Goal: Task Accomplishment & Management: Complete application form

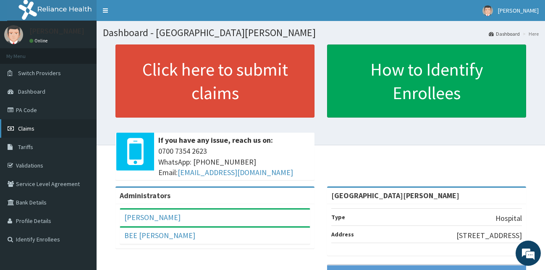
click at [24, 128] on span "Claims" at bounding box center [26, 129] width 16 height 8
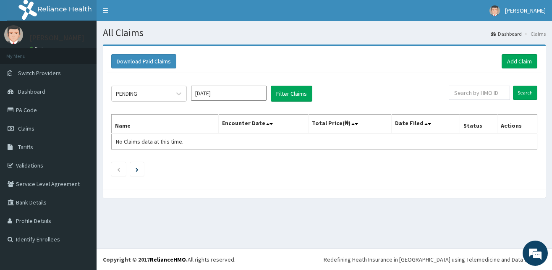
click at [271, 270] on footer "Redefining Heath Insurance in Africa using Telemedicine and Data Science! Copyr…" at bounding box center [325, 259] width 456 height 21
click at [206, 99] on input "[DATE]" at bounding box center [229, 93] width 76 height 15
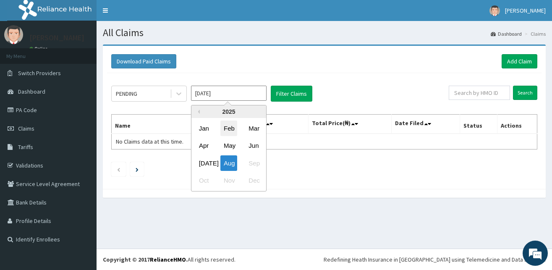
click at [225, 128] on div "Feb" at bounding box center [229, 129] width 17 height 16
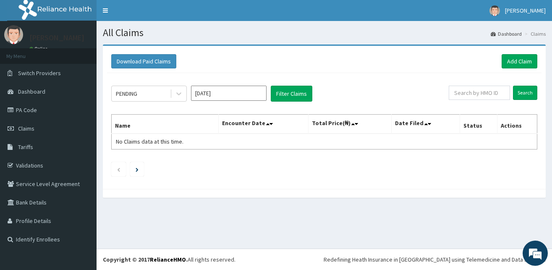
type input "[DATE]"
click at [309, 94] on button "Filter Claims" at bounding box center [292, 94] width 42 height 16
click at [290, 95] on button "Filter Claims" at bounding box center [292, 94] width 42 height 16
click at [290, 96] on button "Filter Claims" at bounding box center [292, 94] width 42 height 16
click at [291, 89] on button "Filter Claims" at bounding box center [292, 94] width 42 height 16
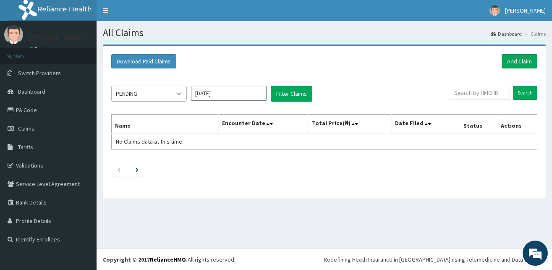
click at [178, 97] on icon at bounding box center [179, 93] width 8 height 8
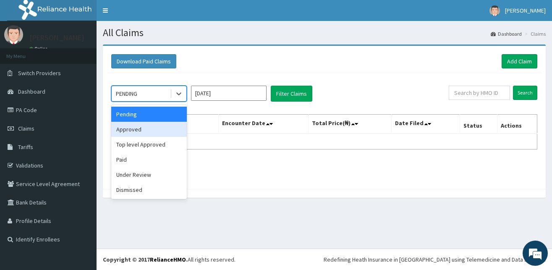
click at [130, 132] on div "Approved" at bounding box center [149, 129] width 76 height 15
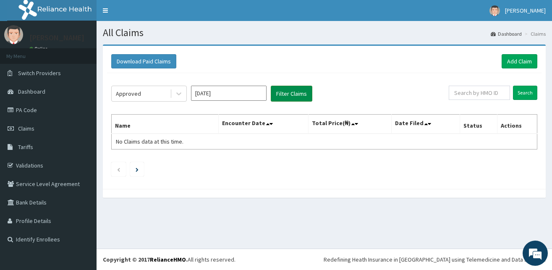
click at [300, 89] on button "Filter Claims" at bounding box center [292, 94] width 42 height 16
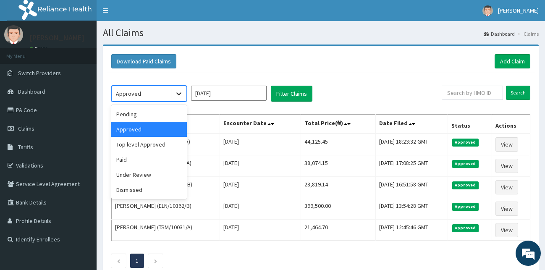
click at [179, 95] on icon at bounding box center [179, 93] width 8 height 8
click at [164, 146] on div "Top level Approved" at bounding box center [149, 144] width 76 height 15
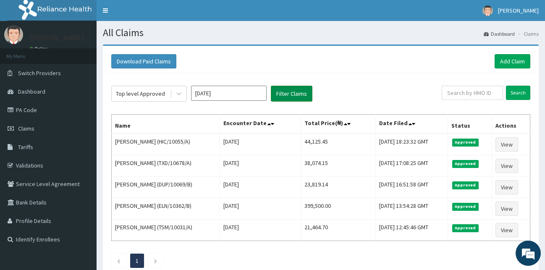
click at [299, 94] on button "Filter Claims" at bounding box center [292, 94] width 42 height 16
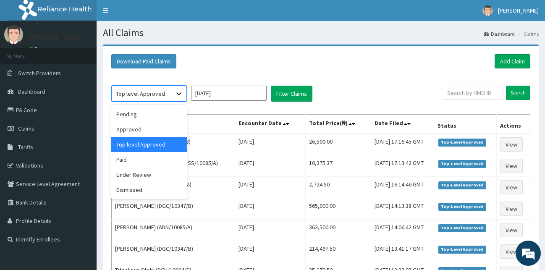
click at [175, 97] on icon at bounding box center [179, 93] width 8 height 8
click at [127, 162] on div "Paid" at bounding box center [149, 159] width 76 height 15
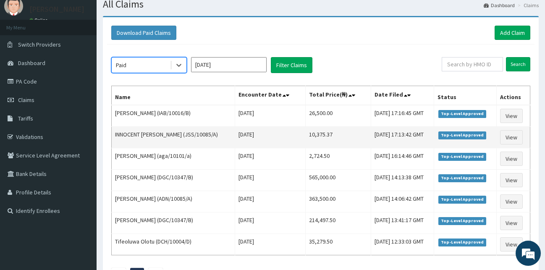
scroll to position [43, 0]
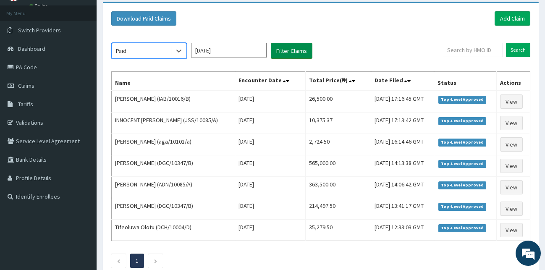
click at [293, 47] on button "Filter Claims" at bounding box center [292, 51] width 42 height 16
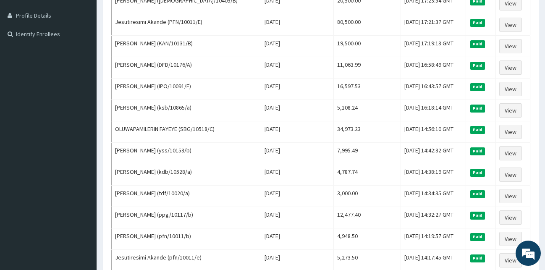
scroll to position [0, 0]
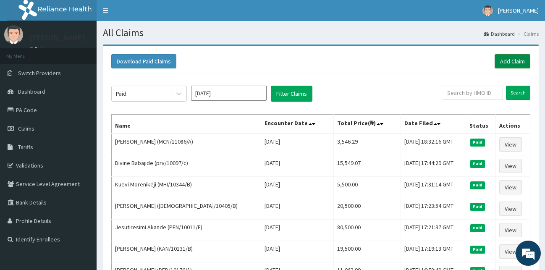
click at [514, 59] on link "Add Claim" at bounding box center [513, 61] width 36 height 14
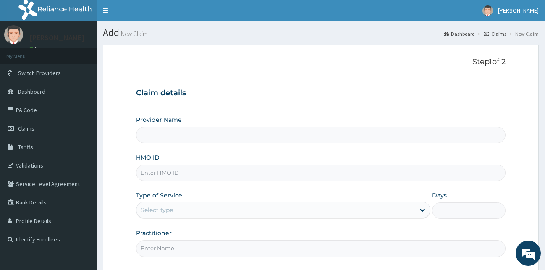
type input "Bee Hess Hospital"
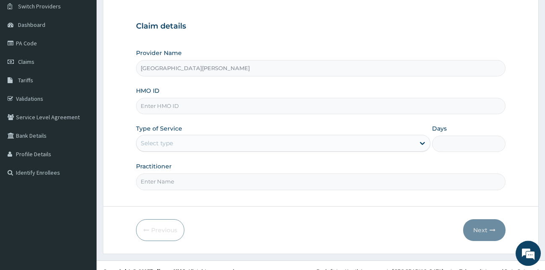
scroll to position [36, 0]
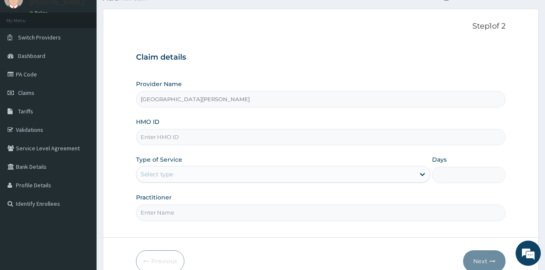
click at [217, 135] on input "HMO ID" at bounding box center [321, 137] width 370 height 16
click at [190, 137] on input "HMO ID" at bounding box center [321, 137] width 370 height 16
drag, startPoint x: 153, startPoint y: 135, endPoint x: 74, endPoint y: 136, distance: 79.4
click at [136, 137] on input "t" at bounding box center [321, 137] width 370 height 16
type input "TPE/10020/B"
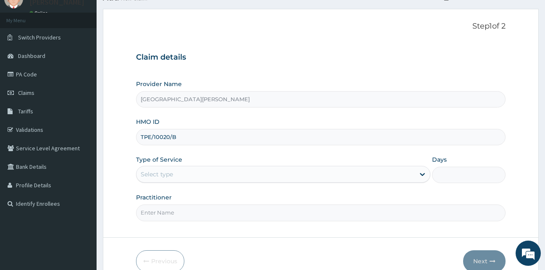
drag, startPoint x: 180, startPoint y: 168, endPoint x: 176, endPoint y: 171, distance: 5.5
click at [179, 169] on div "Select type" at bounding box center [276, 174] width 278 height 13
click at [194, 220] on input "Practitioner" at bounding box center [321, 213] width 370 height 16
click at [191, 217] on input "Practitioner" at bounding box center [321, 213] width 370 height 16
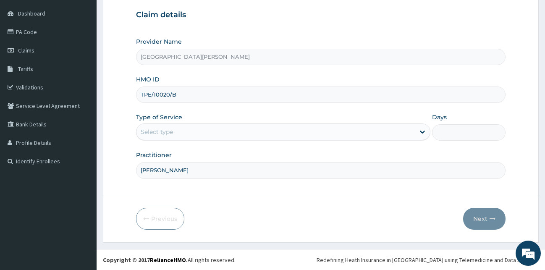
scroll to position [79, 0]
type input "DR FRANK"
click at [363, 138] on div "Select type" at bounding box center [276, 131] width 278 height 13
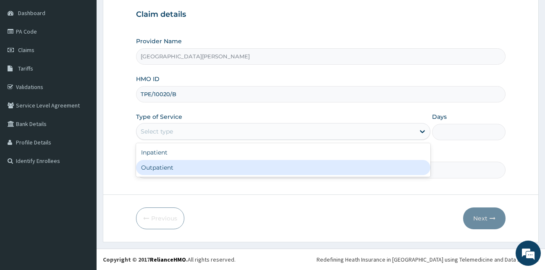
click at [227, 163] on div "Outpatient" at bounding box center [283, 167] width 294 height 15
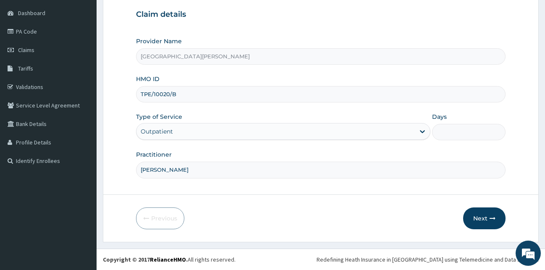
type input "1"
click at [472, 218] on button "Next" at bounding box center [484, 219] width 42 height 22
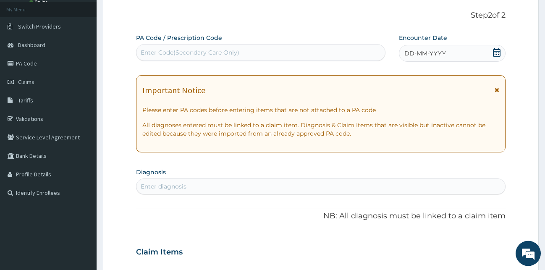
scroll to position [36, 0]
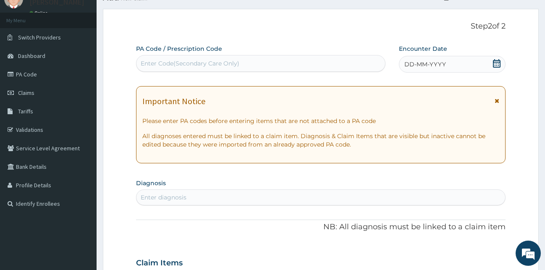
click at [186, 63] on div "Enter Code(Secondary Care Only)" at bounding box center [190, 63] width 99 height 8
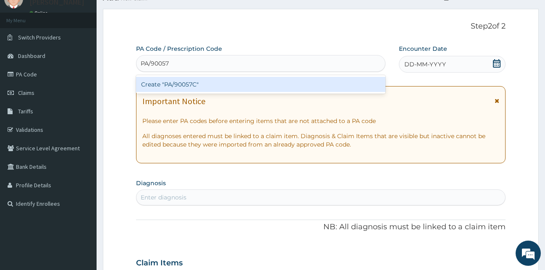
type input "PA/90057C"
click at [185, 89] on div "Create "PA/90057C"" at bounding box center [261, 84] width 250 height 15
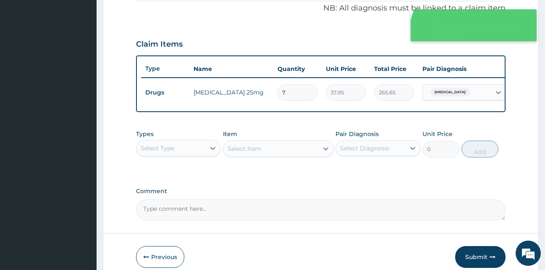
scroll to position [171, 0]
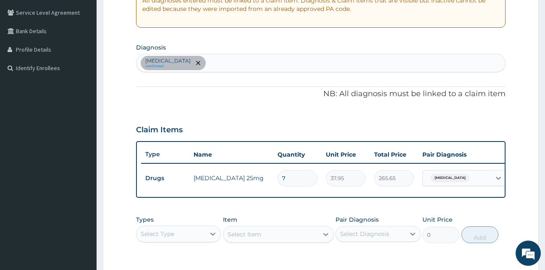
click at [221, 60] on div "Insomnia confirmed" at bounding box center [321, 63] width 369 height 18
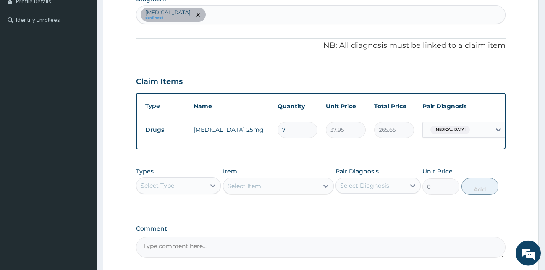
scroll to position [257, 0]
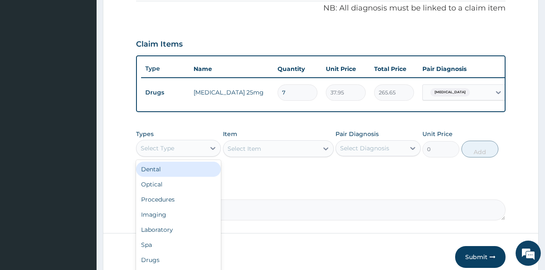
drag, startPoint x: 219, startPoint y: 156, endPoint x: 196, endPoint y: 164, distance: 24.4
click at [219, 156] on div at bounding box center [212, 148] width 15 height 15
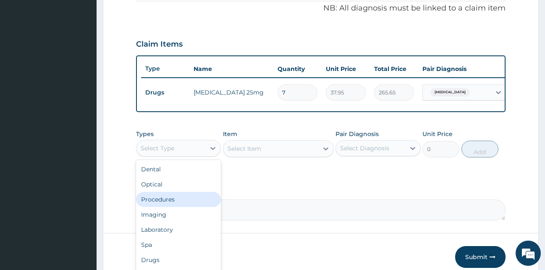
click at [179, 205] on div "Procedures" at bounding box center [178, 199] width 85 height 15
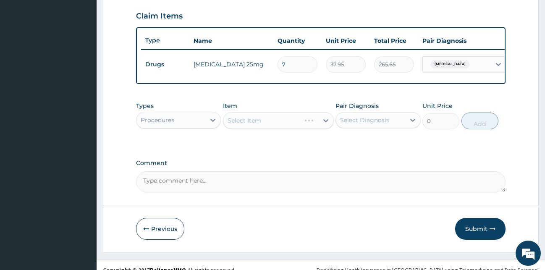
scroll to position [303, 0]
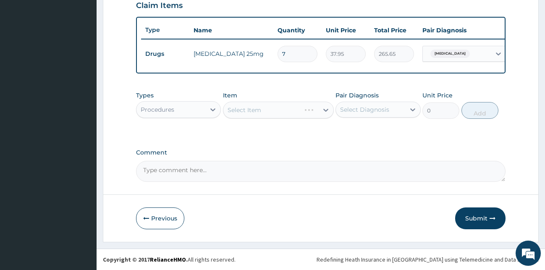
click at [252, 103] on div "Select Item" at bounding box center [278, 110] width 111 height 17
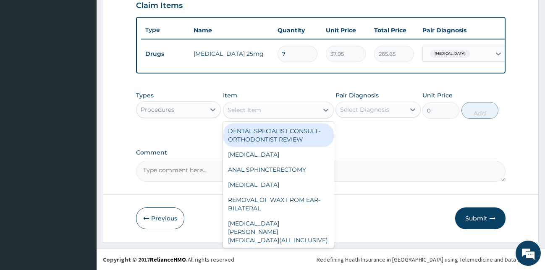
click at [274, 109] on div "Select Item" at bounding box center [270, 109] width 95 height 13
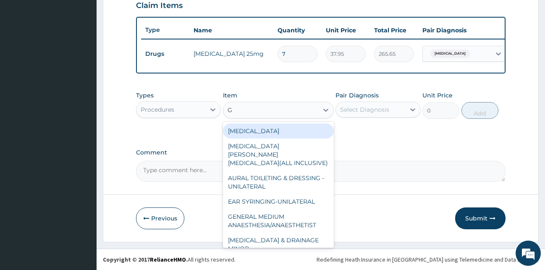
type input "GP"
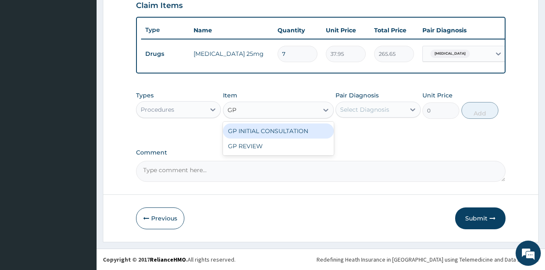
click at [278, 131] on div "GP INITIAL CONSULTATION" at bounding box center [278, 130] width 111 height 15
type input "2000"
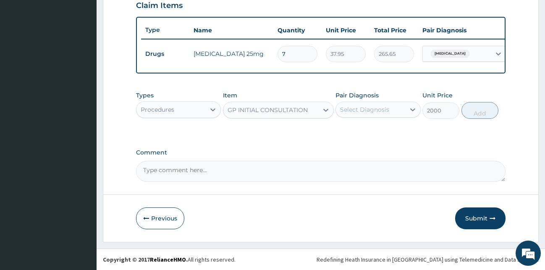
drag, startPoint x: 392, startPoint y: 105, endPoint x: 390, endPoint y: 118, distance: 12.7
click at [392, 105] on div "Select Diagnosis" at bounding box center [370, 109] width 69 height 13
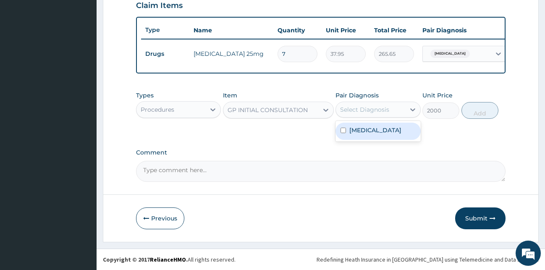
click at [384, 129] on div "Insomnia" at bounding box center [378, 131] width 85 height 17
checkbox input "true"
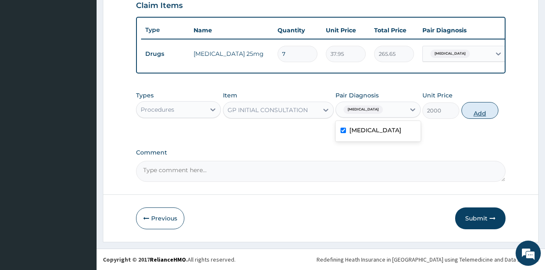
click at [486, 110] on button "Add" at bounding box center [480, 110] width 37 height 17
type input "0"
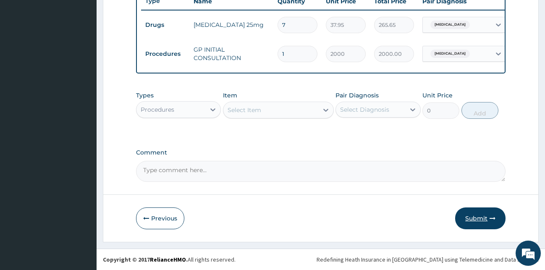
click at [466, 214] on button "Submit" at bounding box center [480, 219] width 50 height 22
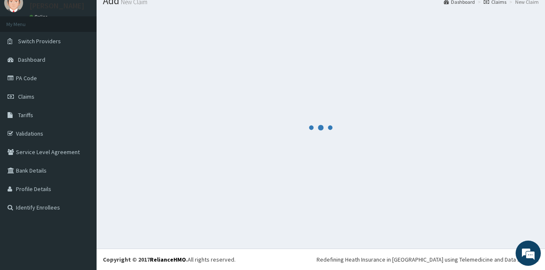
scroll to position [32, 0]
